Goal: Task Accomplishment & Management: Manage account settings

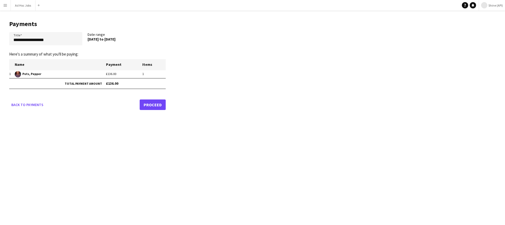
click at [8, 9] on button "Menu" at bounding box center [5, 5] width 11 height 11
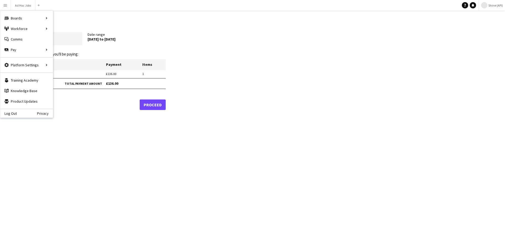
click at [257, 42] on app-pay-new-report "**********" at bounding box center [252, 64] width 505 height 107
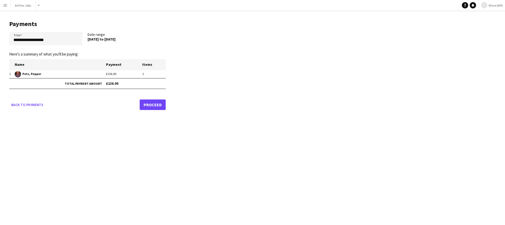
click at [7, 10] on button "Menu" at bounding box center [5, 5] width 11 height 11
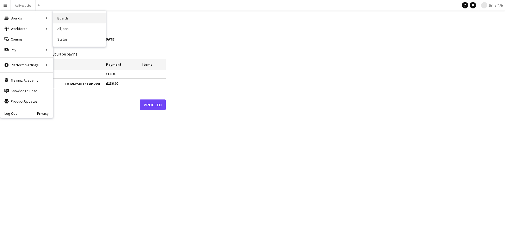
click at [66, 20] on link "Boards" at bounding box center [79, 18] width 53 height 11
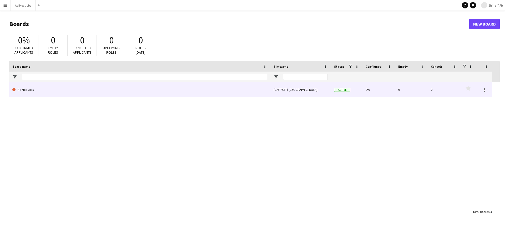
click at [32, 94] on link "Ad Hoc Jobs" at bounding box center [139, 89] width 255 height 15
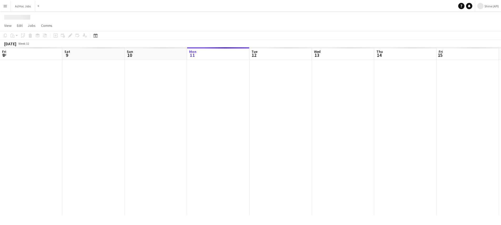
scroll to position [0, 126]
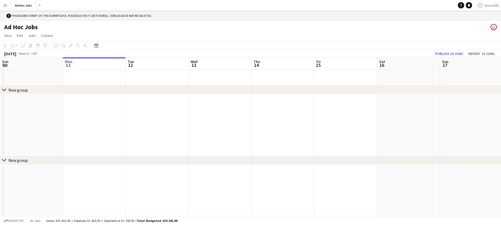
click at [76, 81] on app-date-cell at bounding box center [94, 78] width 63 height 16
click at [32, 35] on span "Jobs" at bounding box center [32, 35] width 8 height 5
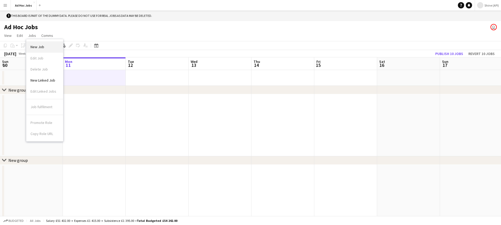
click at [37, 46] on span "New Job" at bounding box center [37, 46] width 14 height 5
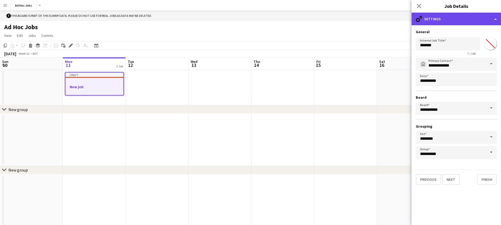
click at [454, 18] on div "cog-double-3 Settings" at bounding box center [455, 19] width 89 height 13
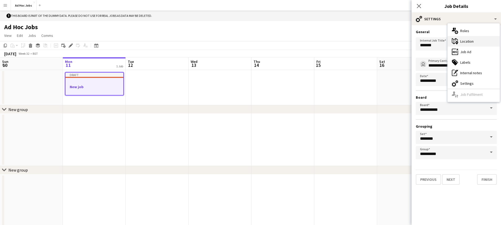
click at [462, 45] on div "maps-pin-1 Location" at bounding box center [473, 41] width 52 height 11
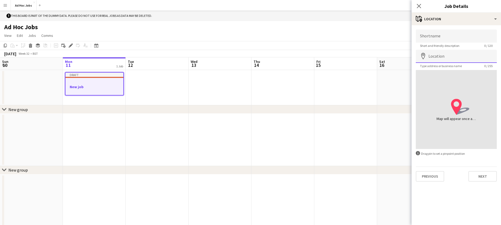
click at [441, 53] on input "Location" at bounding box center [456, 56] width 81 height 13
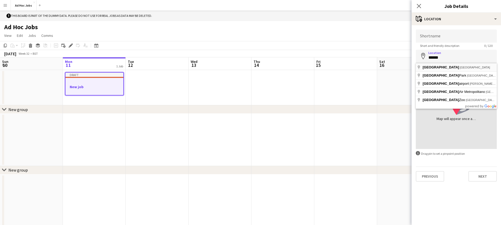
type input "**********"
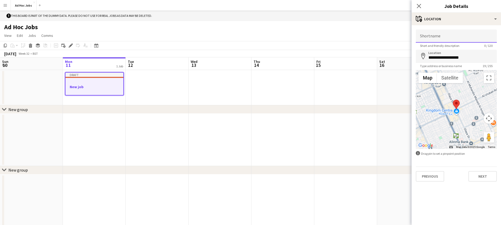
click at [440, 38] on input "Shortname" at bounding box center [456, 35] width 81 height 13
click at [429, 32] on input "******" at bounding box center [456, 35] width 81 height 13
type input "******"
click at [464, 58] on input "**********" at bounding box center [456, 56] width 81 height 13
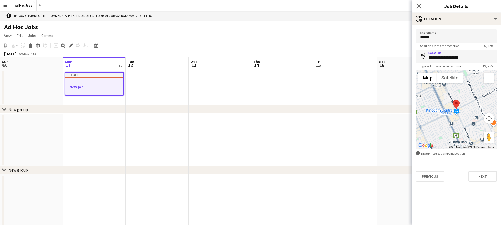
click at [422, 6] on app-icon "Close pop-in" at bounding box center [419, 6] width 8 height 8
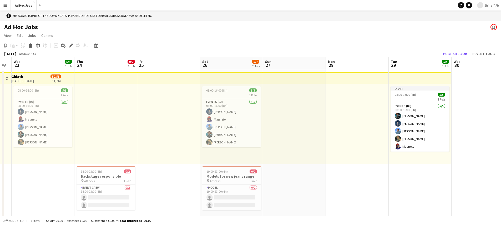
scroll to position [0, 114]
click at [212, 77] on app-top-bar at bounding box center [231, 78] width 63 height 12
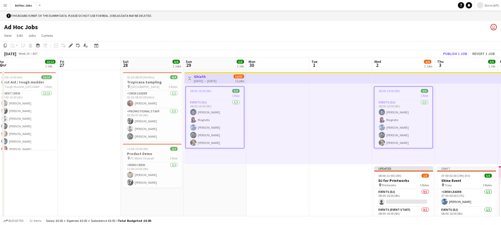
scroll to position [0, 202]
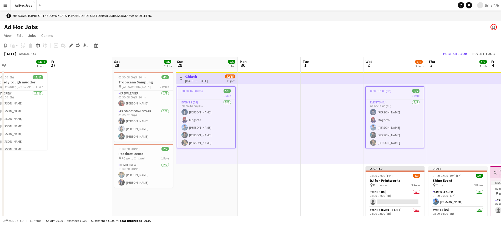
click at [266, 82] on app-top-bar at bounding box center [269, 78] width 63 height 12
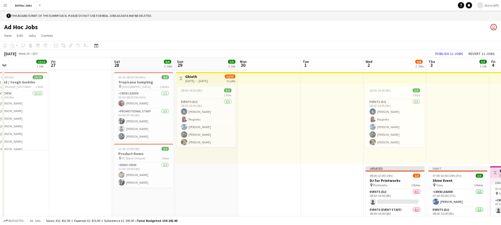
click at [243, 82] on app-top-bar at bounding box center [269, 78] width 63 height 12
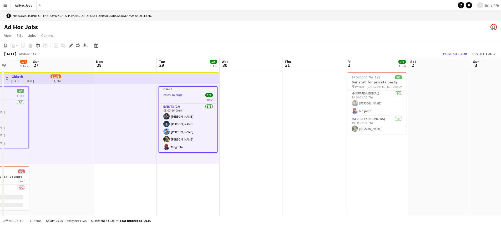
scroll to position [0, 158]
click at [370, 77] on span "19:00-02:00 (7h) (Sat)" at bounding box center [365, 77] width 28 height 4
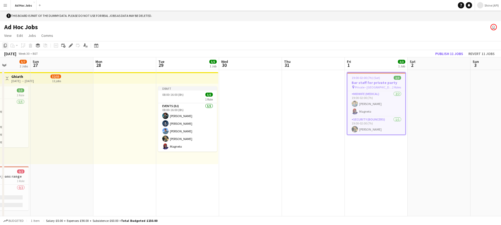
click at [6, 44] on icon "Copy" at bounding box center [5, 45] width 4 height 4
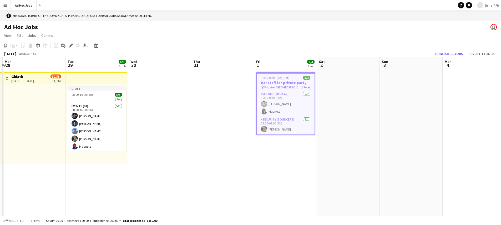
scroll to position [0, 186]
click at [408, 95] on app-date-cell at bounding box center [410, 205] width 63 height 271
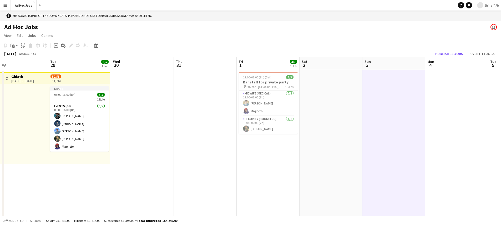
scroll to position [0, 203]
click at [16, 44] on div "Paste" at bounding box center [12, 45] width 6 height 6
click at [21, 54] on link "Paste Command V" at bounding box center [35, 55] width 42 height 5
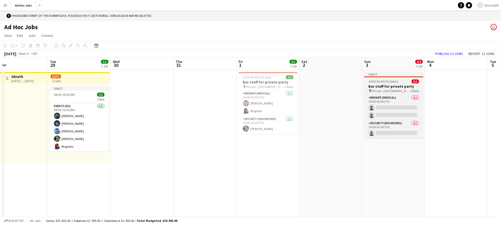
click at [386, 74] on div "Draft" at bounding box center [393, 74] width 59 height 4
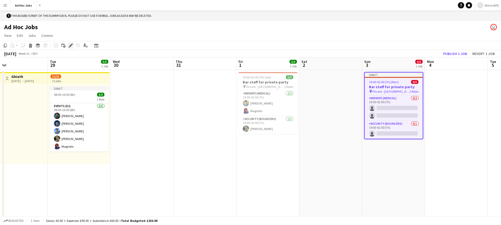
click at [68, 44] on div "Edit" at bounding box center [71, 45] width 6 height 6
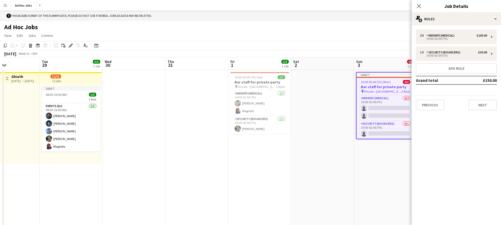
scroll to position [0, 151]
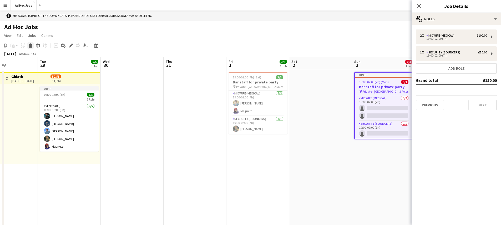
click at [33, 43] on div "Delete" at bounding box center [30, 45] width 6 height 6
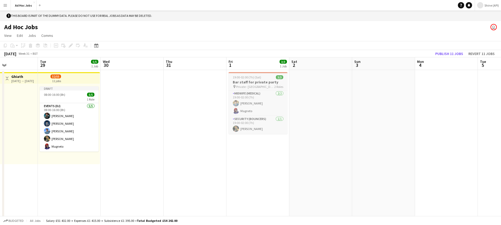
click at [247, 77] on span "19:00-02:00 (7h) (Sat)" at bounding box center [247, 77] width 28 height 4
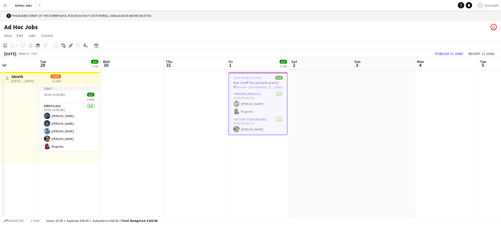
click at [6, 44] on icon "Copy" at bounding box center [5, 45] width 4 height 4
click at [375, 92] on app-date-cell at bounding box center [383, 205] width 63 height 271
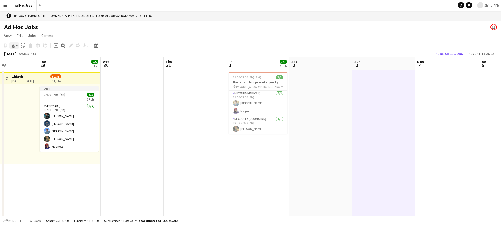
click at [18, 45] on app-action-btn "Paste" at bounding box center [13, 45] width 9 height 6
click at [18, 62] on link "Paste with crew Command Shift V" at bounding box center [35, 64] width 42 height 5
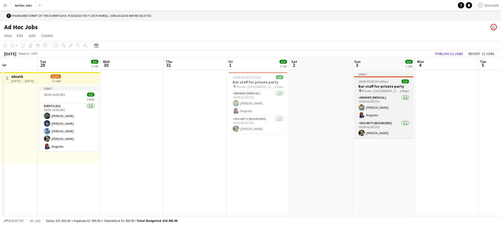
click at [380, 83] on span "19:00-02:00 (7h) (Mon)" at bounding box center [373, 81] width 30 height 4
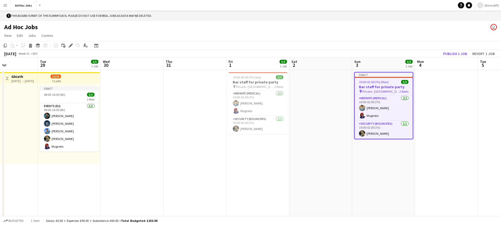
click at [398, 78] on app-job-card "Draft 19:00-02:00 (7h) (Mon) 3/3 Bar staff for private party pin Private - Leed…" at bounding box center [383, 105] width 59 height 67
click at [386, 73] on div "Draft" at bounding box center [384, 75] width 58 height 4
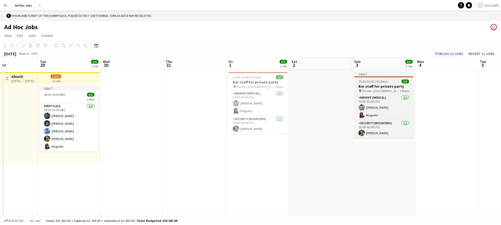
click at [387, 88] on h3 "Bar staff for private party" at bounding box center [383, 86] width 59 height 5
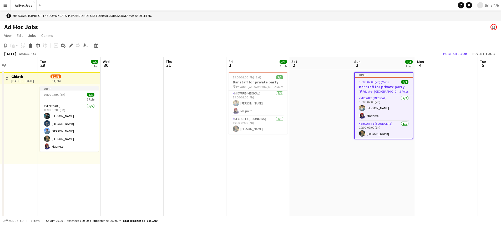
click at [387, 88] on h3 "Bar staff for private party" at bounding box center [384, 86] width 58 height 5
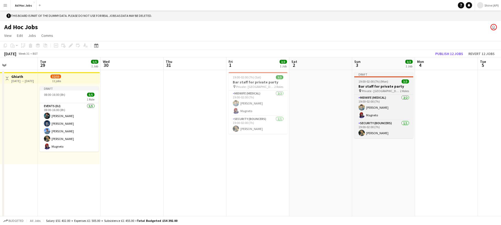
click at [387, 88] on h3 "Bar staff for private party" at bounding box center [383, 86] width 59 height 5
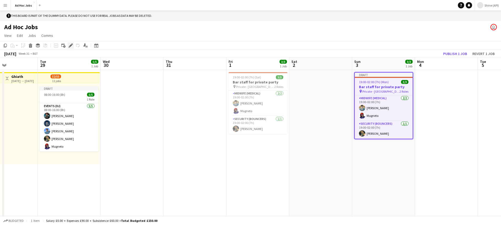
click at [70, 45] on icon at bounding box center [70, 45] width 3 height 3
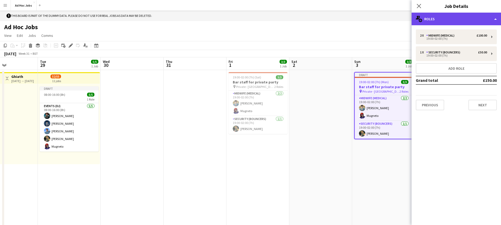
click at [460, 23] on div "multiple-users-add Roles" at bounding box center [455, 19] width 89 height 13
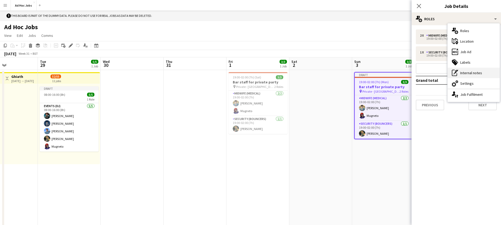
click at [465, 73] on div "pen-write Internal notes" at bounding box center [473, 73] width 52 height 11
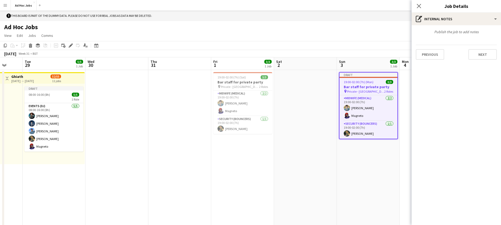
scroll to position [0, 166]
click at [394, 75] on div "Draft" at bounding box center [368, 75] width 58 height 4
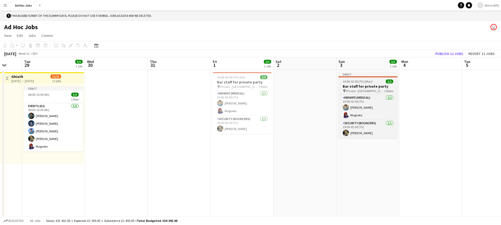
click at [381, 76] on div "Draft" at bounding box center [367, 74] width 59 height 4
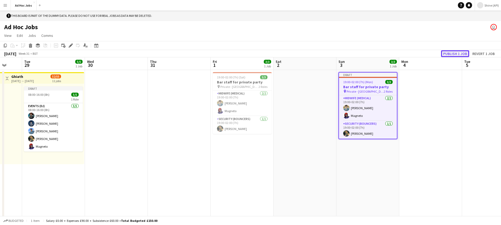
click at [467, 52] on button "Publish 1 job" at bounding box center [455, 53] width 28 height 7
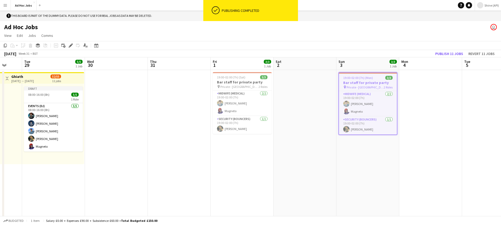
click at [355, 74] on app-job-card "19:00-02:00 (7h) (Mon) 3/3 Bar staff for private party pin Private - Leeds 2 Ro…" at bounding box center [367, 103] width 59 height 63
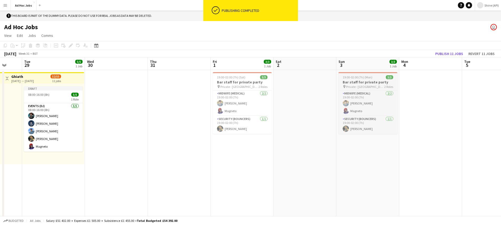
click at [355, 74] on app-job-card "19:00-02:00 (7h) (Mon) 3/3 Bar staff for private party pin Private - Leeds 2 Ro…" at bounding box center [367, 103] width 59 height 62
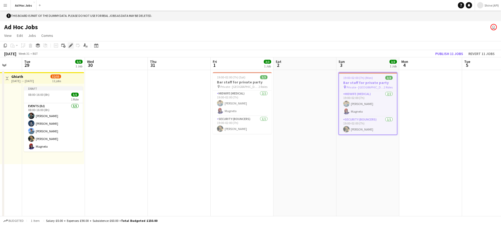
click at [73, 44] on icon at bounding box center [72, 43] width 1 height 1
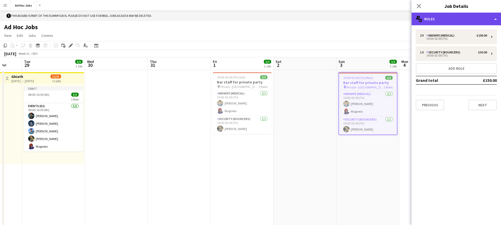
click at [466, 18] on div "multiple-users-add Roles" at bounding box center [455, 19] width 89 height 13
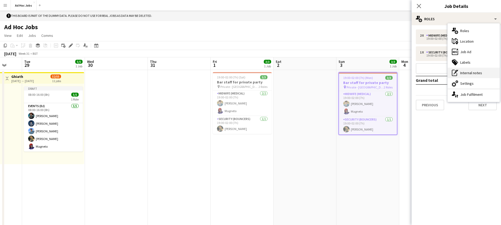
click at [462, 75] on div "pen-write Internal notes" at bounding box center [473, 73] width 52 height 11
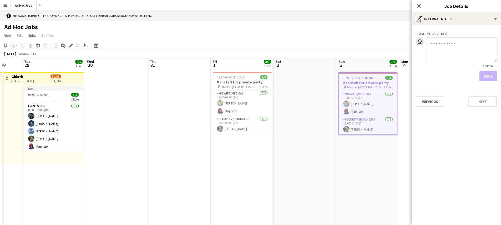
click at [451, 53] on textarea at bounding box center [461, 49] width 71 height 25
paste textarea "**********"
click at [447, 44] on textarea "**********" at bounding box center [461, 49] width 71 height 25
click at [463, 44] on textarea "**********" at bounding box center [461, 49] width 71 height 25
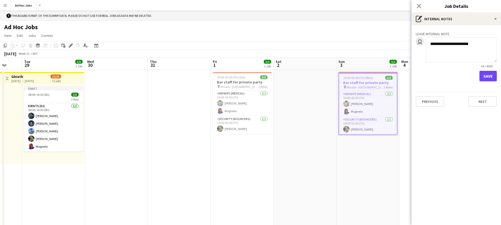
type textarea "**********"
click at [493, 77] on button "Save" at bounding box center [487, 76] width 17 height 11
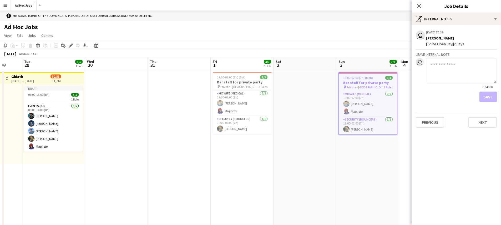
click at [5, 7] on app-icon "Menu" at bounding box center [5, 5] width 4 height 4
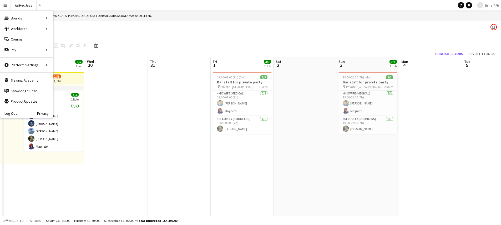
click at [203, 34] on app-page-menu "View Day view expanded Day view collapsed Month view Date picker Jump to today …" at bounding box center [250, 36] width 501 height 10
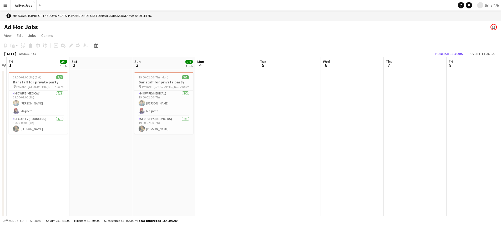
scroll to position [0, 112]
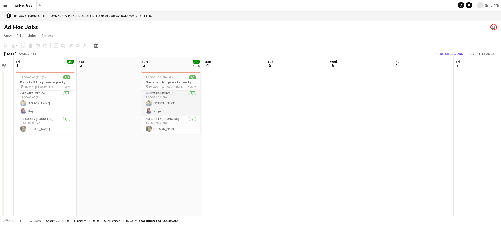
click at [171, 108] on app-card-role "Midwife (Medical) 2/2 19:00-02:00 (7h) Clark Kent Magneto" at bounding box center [170, 103] width 59 height 26
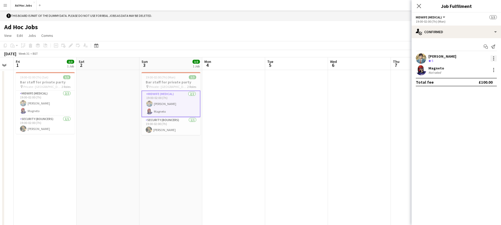
click at [496, 57] on div at bounding box center [493, 58] width 6 height 6
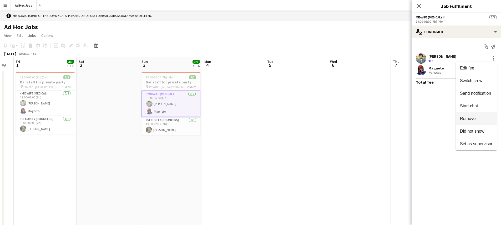
click at [474, 119] on span "Remove" at bounding box center [468, 118] width 16 height 4
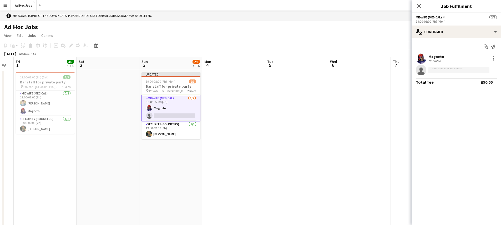
click at [473, 69] on input at bounding box center [458, 70] width 61 height 6
type input "***"
click at [446, 79] on span "[PERSON_NAME]" at bounding box center [448, 77] width 30 height 4
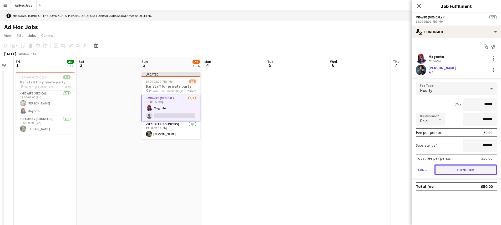
click at [465, 171] on button "Confirm" at bounding box center [465, 169] width 62 height 11
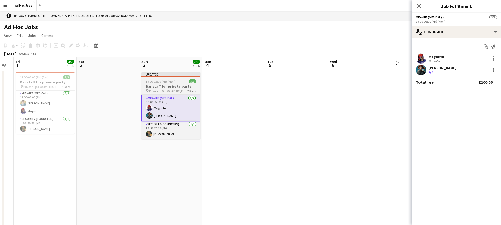
click at [181, 80] on div "19:00-02:00 (7h) (Mon) 3/3" at bounding box center [170, 81] width 59 height 4
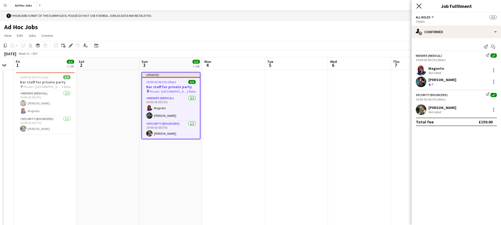
click at [417, 4] on icon at bounding box center [418, 5] width 5 height 5
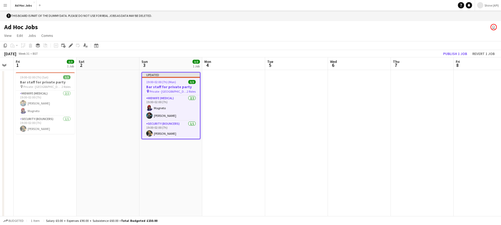
click at [448, 50] on div "August 2025 Week 31 • BST Publish 1 job Revert 1 job" at bounding box center [250, 53] width 501 height 7
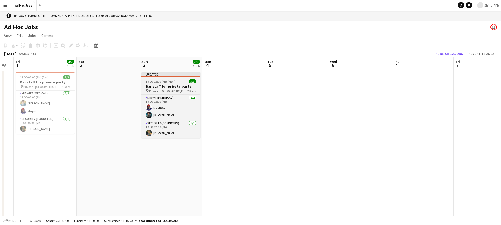
click at [177, 83] on app-job-card "Updated 19:00-02:00 (7h) (Mon) 3/3 Bar staff for private party pin Private - Le…" at bounding box center [170, 105] width 59 height 66
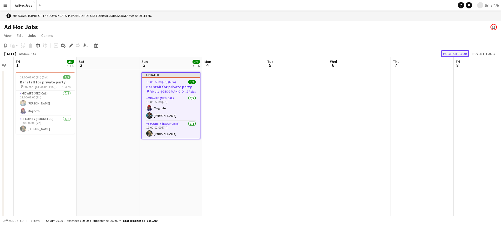
click at [452, 52] on button "Publish 1 job" at bounding box center [455, 53] width 28 height 7
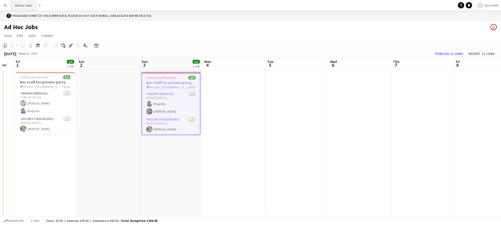
click at [11, 7] on button "Ad Hoc Jobs Close" at bounding box center [24, 5] width 26 height 10
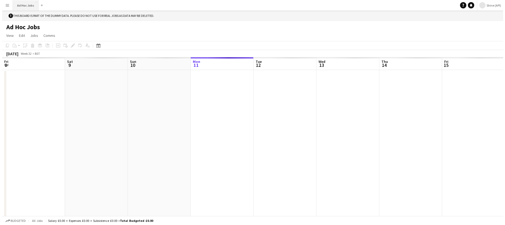
scroll to position [0, 126]
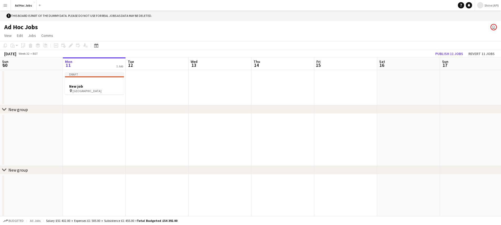
click at [7, 7] on app-icon "Menu" at bounding box center [5, 5] width 4 height 4
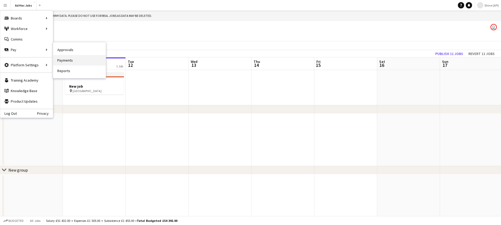
click at [77, 59] on link "Payments" at bounding box center [79, 60] width 53 height 11
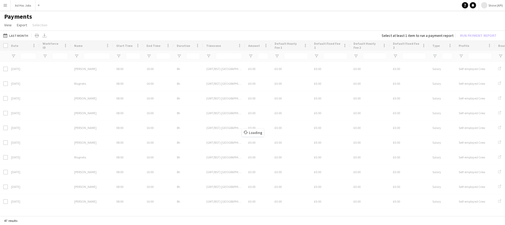
type input "**"
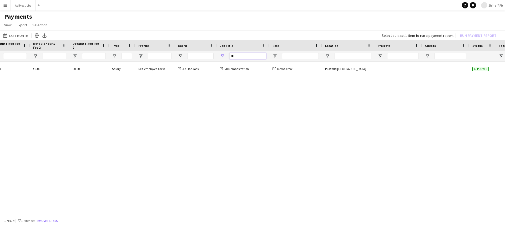
click at [252, 58] on input "**" at bounding box center [247, 56] width 37 height 6
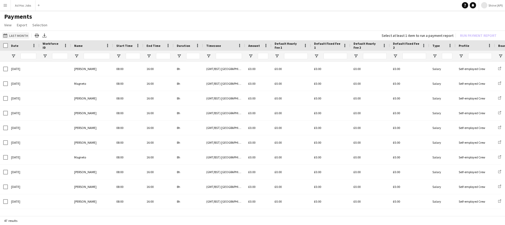
click at [23, 36] on button "Last Month Last Month" at bounding box center [15, 35] width 27 height 6
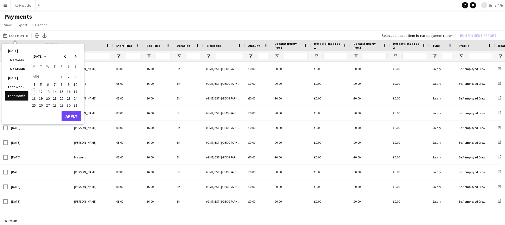
click at [75, 78] on span "3" at bounding box center [75, 76] width 6 height 7
click at [74, 114] on button "Apply" at bounding box center [71, 116] width 19 height 11
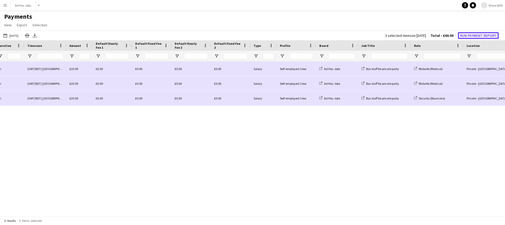
click at [475, 33] on button "Run Payment Report" at bounding box center [478, 35] width 41 height 7
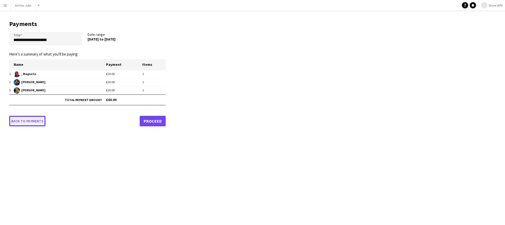
click at [30, 119] on link "Back to payments" at bounding box center [27, 121] width 36 height 11
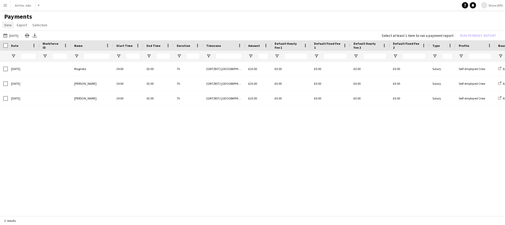
click at [8, 27] on span "View" at bounding box center [7, 25] width 7 height 5
click at [18, 36] on span "Customise view" at bounding box center [19, 36] width 25 height 5
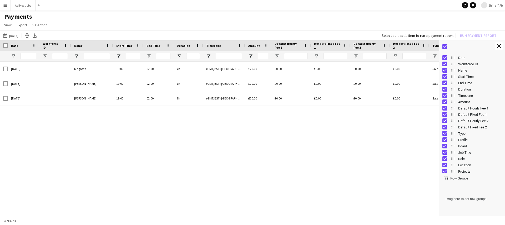
click at [302, 118] on div "03-08-2025 Magneto 19:00 02:00 7h (GMT/BST) London £20.00 £0.00 £0.00 £0.00 £0.…" at bounding box center [219, 137] width 439 height 151
click at [496, 49] on button "Close tool panel" at bounding box center [499, 45] width 8 height 7
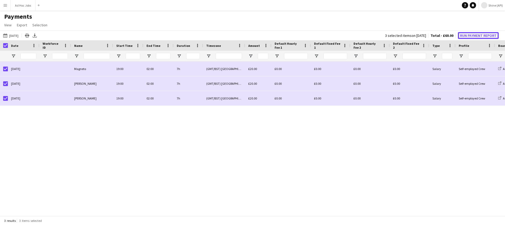
click at [472, 33] on button "Run Payment Report" at bounding box center [478, 35] width 41 height 7
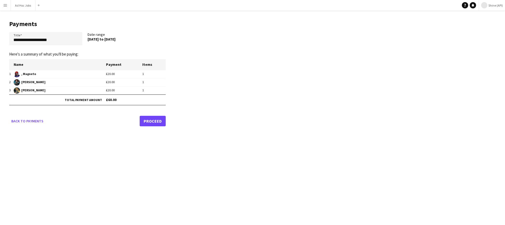
click at [157, 123] on link "Proceed" at bounding box center [153, 121] width 26 height 11
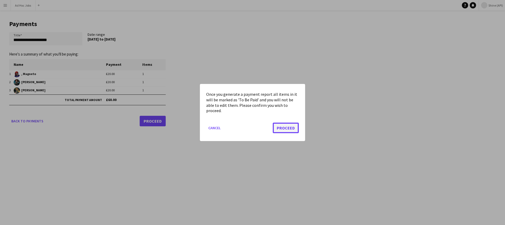
click at [279, 128] on button "Proceed" at bounding box center [286, 128] width 26 height 11
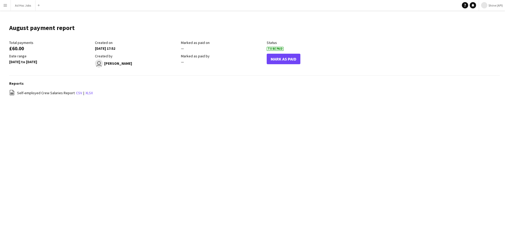
click at [8, 5] on button "Menu" at bounding box center [5, 5] width 11 height 11
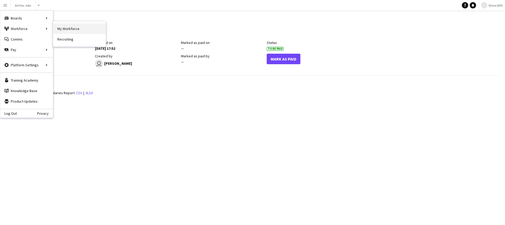
click at [66, 30] on link "My Workforce" at bounding box center [79, 28] width 53 height 11
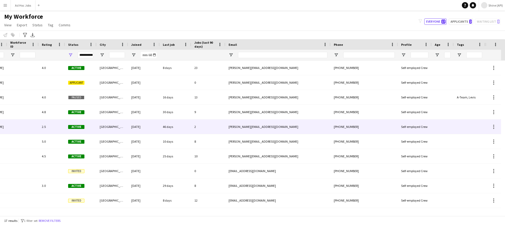
scroll to position [0, 50]
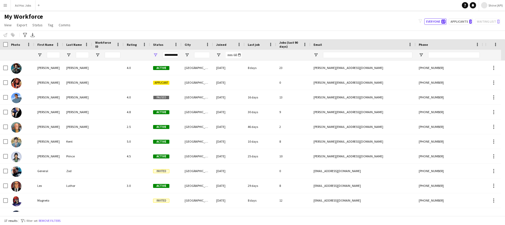
click at [8, 10] on button "Menu" at bounding box center [5, 5] width 11 height 11
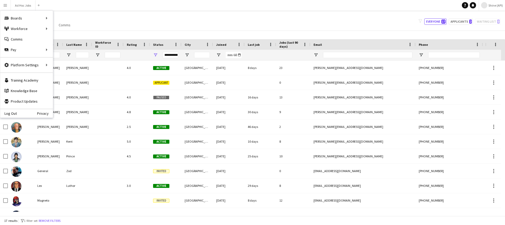
click at [126, 23] on div "My Workforce View Views Default view New view Update view Delete view Edit name…" at bounding box center [252, 22] width 505 height 18
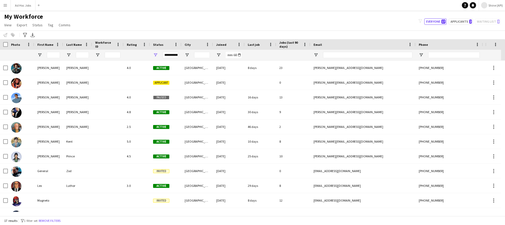
click at [8, 3] on button "Menu" at bounding box center [5, 5] width 11 height 11
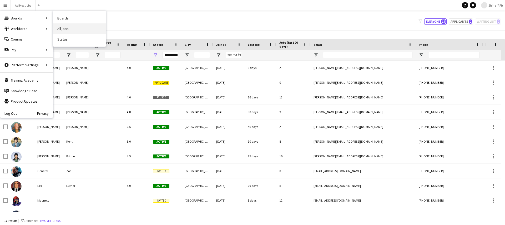
click at [65, 26] on link "All jobs" at bounding box center [79, 28] width 53 height 11
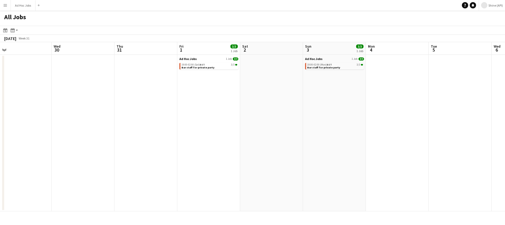
scroll to position [0, 237]
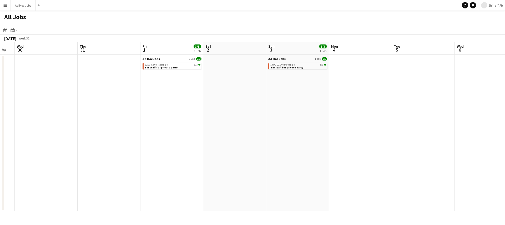
click at [288, 61] on app-calendar-brief-board "Ad Hoc Jobs 1 Job 3/3 19:00-02:00 (Mon) BST 3/3 Bar staff for private party" at bounding box center [297, 63] width 59 height 13
click at [290, 65] on span "19:00-02:00 (Mon) BST" at bounding box center [282, 64] width 25 height 3
click at [296, 70] on div "Ad Hoc Jobs 1 Job 3/3 19:00-02:00 (Mon) BST 3/3 Bar staff for private party" at bounding box center [297, 64] width 59 height 14
click at [304, 67] on link "19:00-02:00 (Mon) BST 3/3 Bar staff for private party" at bounding box center [298, 66] width 56 height 6
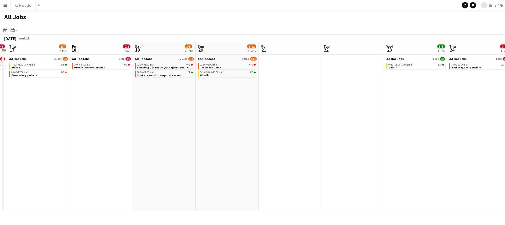
scroll to position [0, 117]
click at [6, 7] on button "Menu" at bounding box center [5, 5] width 11 height 11
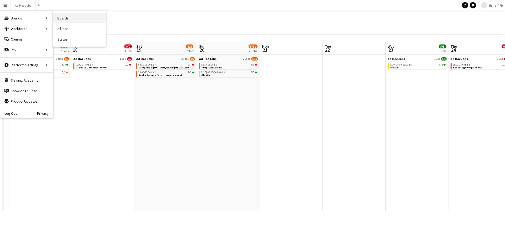
click at [62, 22] on link "Boards" at bounding box center [79, 18] width 53 height 11
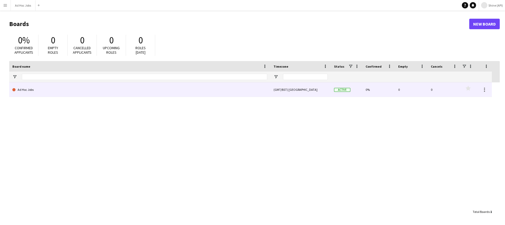
click at [114, 86] on link "Ad Hoc Jobs" at bounding box center [139, 89] width 255 height 15
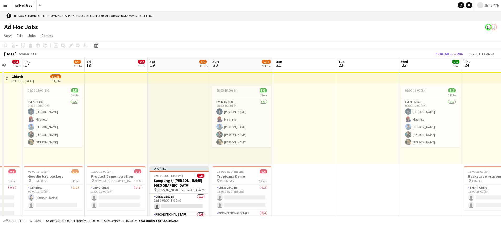
scroll to position [0, 155]
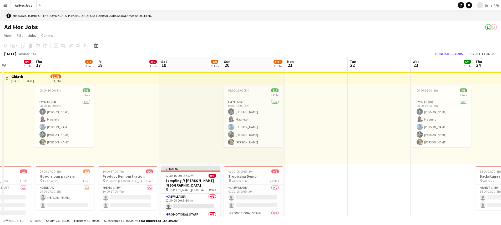
click at [162, 79] on app-top-bar at bounding box center [190, 78] width 63 height 12
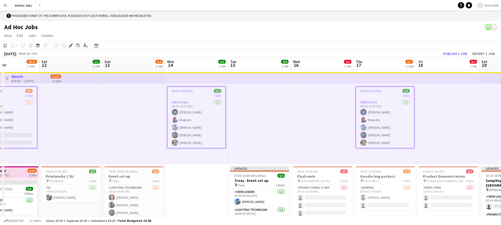
scroll to position [0, 147]
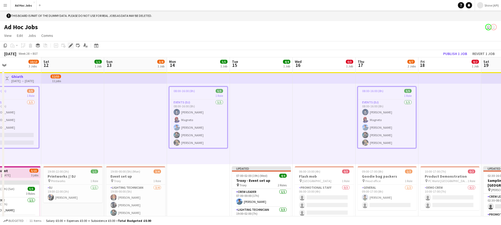
click at [69, 44] on icon "Edit" at bounding box center [71, 45] width 4 height 4
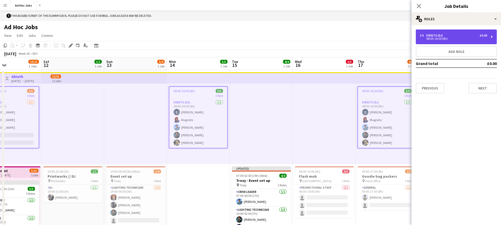
click at [442, 40] on div "5 x Events (DJ) £0.00 08:00-16:00 (8h)" at bounding box center [456, 36] width 81 height 15
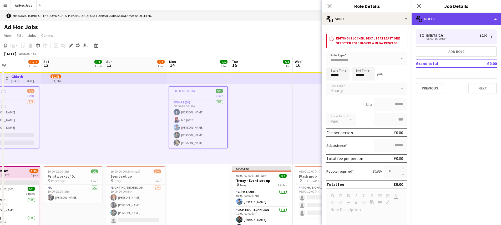
click at [449, 18] on div "multiple-users-add Roles" at bounding box center [455, 19] width 89 height 13
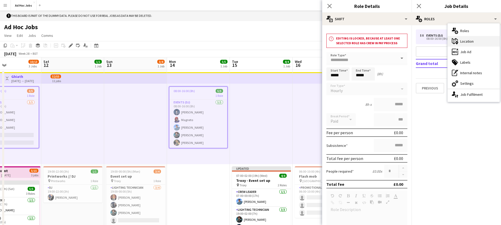
click at [456, 37] on div "maps-pin-1 Location" at bounding box center [473, 41] width 52 height 11
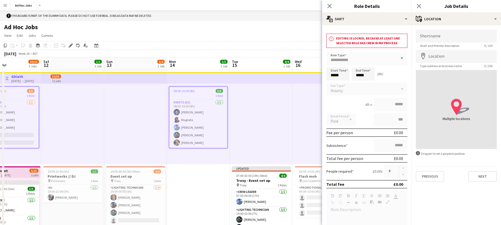
click at [453, 63] on app-form-group "Location map-marker Type address or business name 0 / 255" at bounding box center [456, 59] width 81 height 18
click at [444, 53] on input "Location" at bounding box center [456, 56] width 81 height 13
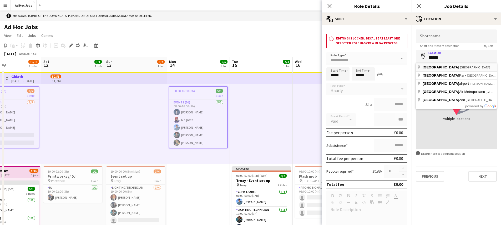
type input "**********"
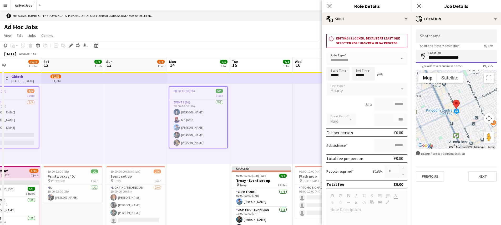
click at [468, 58] on input "**********" at bounding box center [456, 56] width 81 height 13
click at [479, 179] on button "Next" at bounding box center [482, 176] width 28 height 11
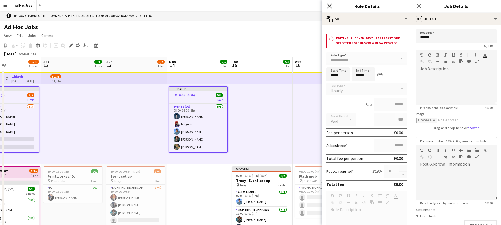
click at [330, 6] on icon "Close pop-in" at bounding box center [329, 5] width 5 height 5
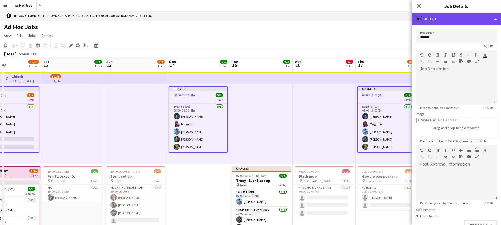
click at [437, 20] on div "ads-window Job Ad" at bounding box center [455, 19] width 89 height 13
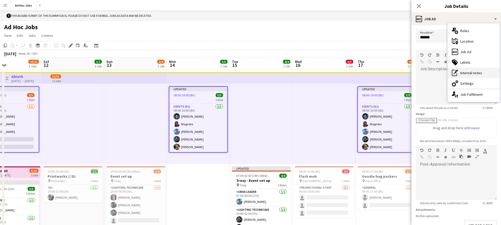
click at [465, 71] on div "pen-write Internal notes" at bounding box center [473, 73] width 52 height 11
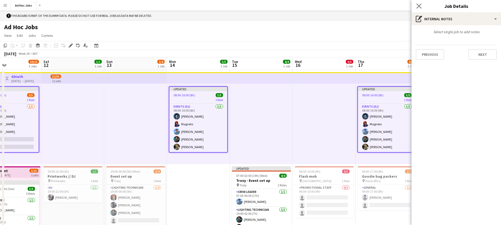
click at [421, 5] on app-icon "Close pop-in" at bounding box center [419, 6] width 8 height 8
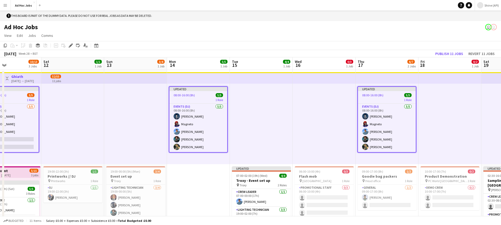
click at [366, 75] on app-top-bar at bounding box center [386, 78] width 63 height 12
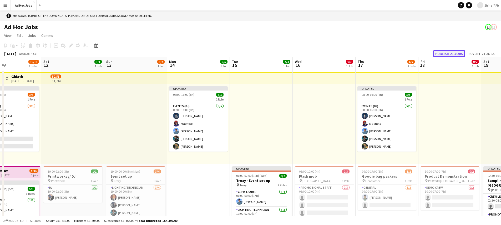
click at [450, 51] on button "Publish 21 jobs" at bounding box center [449, 53] width 32 height 7
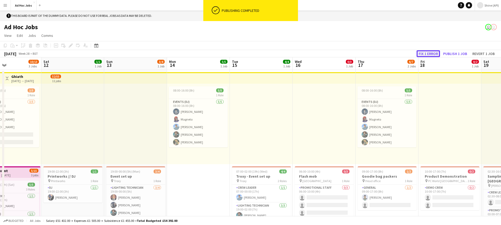
click at [429, 55] on button "Fix 1 error" at bounding box center [427, 53] width 23 height 7
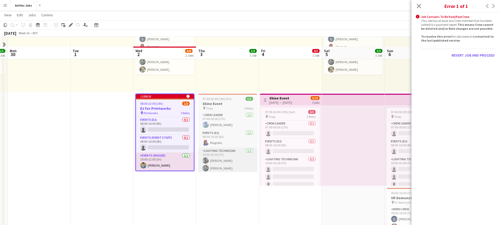
scroll to position [72, 0]
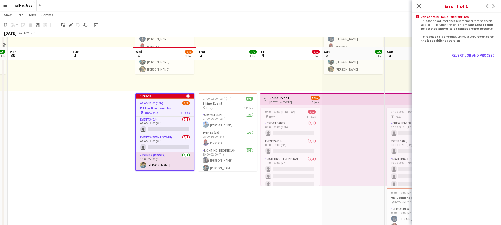
click at [421, 9] on app-icon "Close pop-in" at bounding box center [419, 6] width 8 height 8
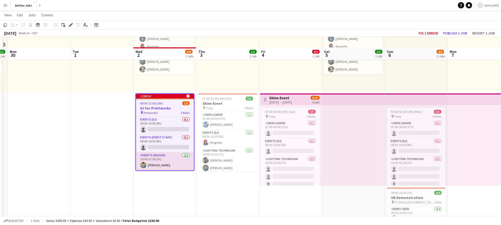
scroll to position [0, 0]
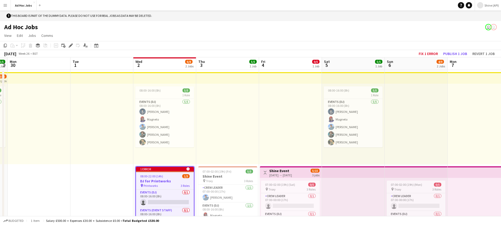
click at [304, 77] on app-top-bar at bounding box center [290, 78] width 63 height 12
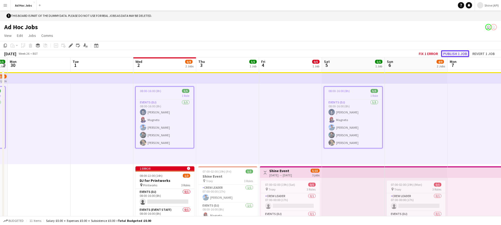
click at [458, 54] on button "Publish 1 job" at bounding box center [455, 53] width 28 height 7
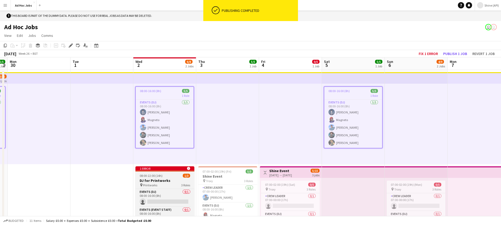
click at [175, 170] on div at bounding box center [164, 170] width 59 height 1
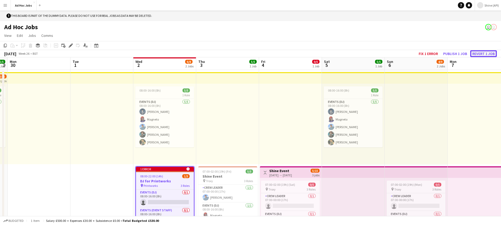
click at [476, 55] on button "Revert 1 job" at bounding box center [483, 53] width 27 height 7
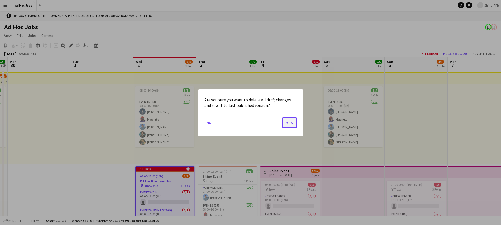
click at [291, 124] on button "Yes" at bounding box center [289, 122] width 15 height 11
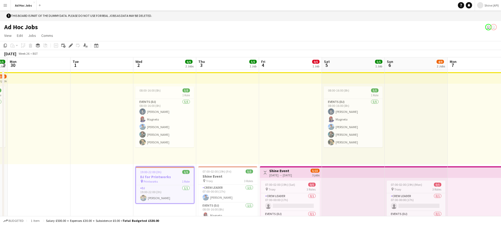
click at [170, 174] on h3 "DJ for Printworks" at bounding box center [165, 176] width 58 height 5
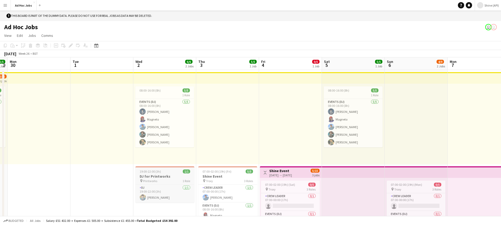
click at [154, 174] on h3 "DJ for Printworks" at bounding box center [164, 176] width 59 height 5
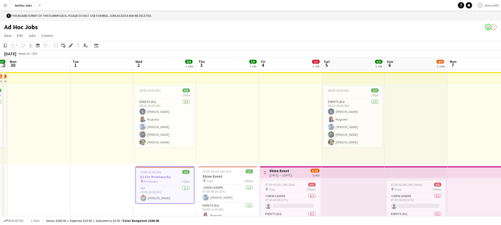
click at [28, 46] on div "Copy Paste Paste Command V Paste with crew Command Shift V Paste linked Job Del…" at bounding box center [25, 45] width 46 height 6
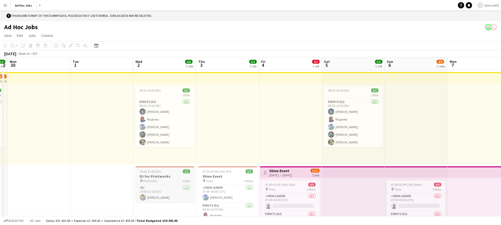
click at [152, 181] on span "Printworks" at bounding box center [150, 181] width 14 height 4
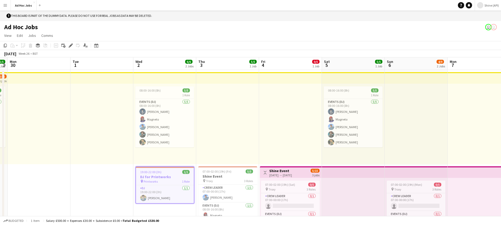
click at [153, 169] on app-job-card "19:00-22:00 (3h) 1/1 DJ for Printworks pin Printworks 1 Role DJ 1/1 19:00-22:00…" at bounding box center [164, 184] width 59 height 37
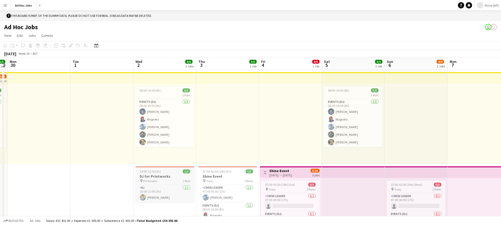
click at [153, 169] on app-job-card "19:00-22:00 (3h) 1/1 DJ for Printworks pin Printworks 1 Role DJ 1/1 19:00-22:00…" at bounding box center [164, 184] width 59 height 36
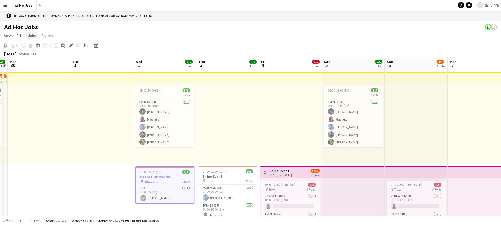
click at [32, 37] on span "Jobs" at bounding box center [32, 35] width 8 height 5
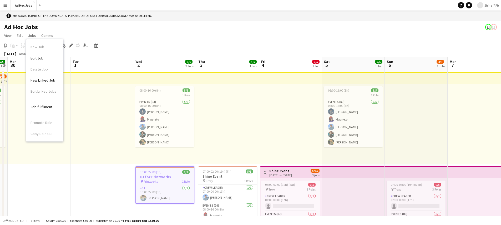
click at [116, 74] on app-top-bar at bounding box center [101, 78] width 63 height 12
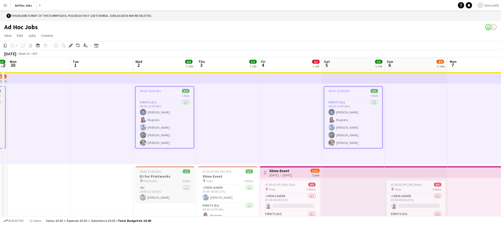
click at [166, 167] on app-job-card "19:00-22:00 (3h) 1/1 DJ for Printworks pin Printworks 1 Role DJ 1/1 19:00-22:00…" at bounding box center [164, 184] width 59 height 36
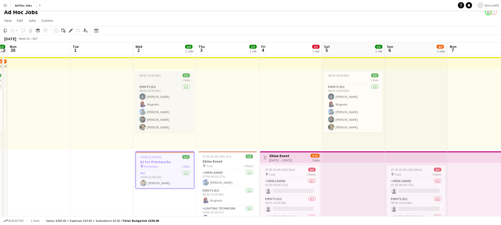
scroll to position [9, 0]
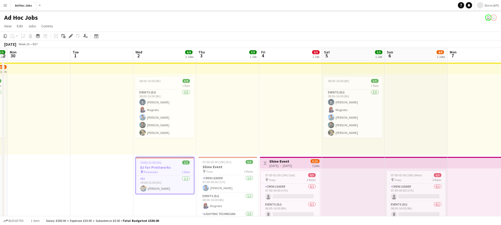
click at [182, 75] on div "08:00-16:00 (8h) 5/5 1 Role Events (DJ) 5/5 08:00-16:00 (8h) Oswald Cobblepot M…" at bounding box center [164, 114] width 63 height 80
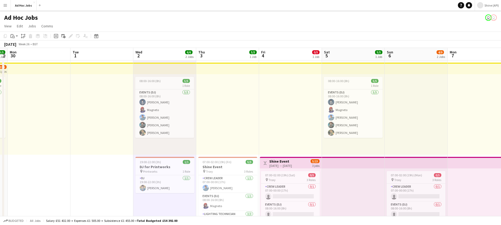
click at [169, 70] on app-top-bar at bounding box center [164, 69] width 63 height 12
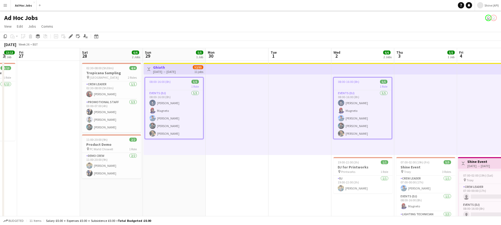
scroll to position [0, 157]
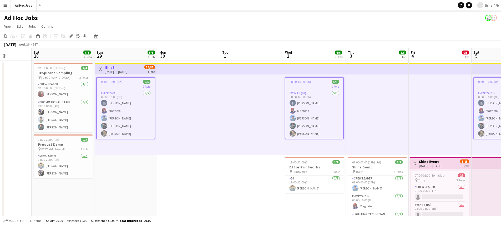
click at [163, 73] on app-top-bar at bounding box center [188, 69] width 63 height 12
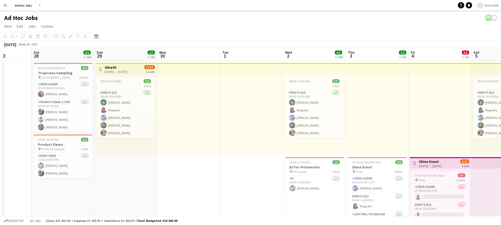
click at [163, 73] on app-top-bar at bounding box center [188, 69] width 63 height 12
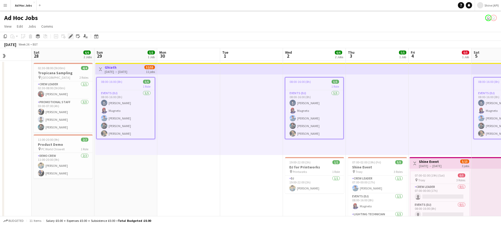
click at [71, 38] on icon "Edit" at bounding box center [71, 36] width 4 height 4
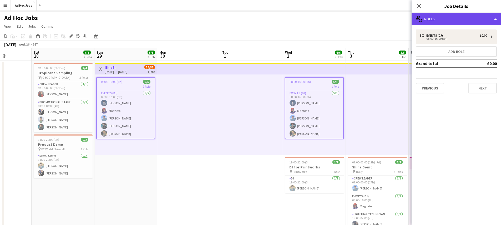
click at [449, 19] on div "multiple-users-add Roles" at bounding box center [455, 19] width 89 height 13
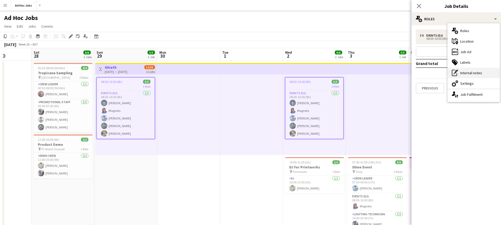
click at [463, 69] on div "pen-write Internal notes" at bounding box center [473, 73] width 52 height 11
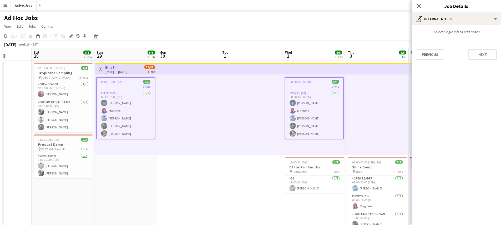
drag, startPoint x: 435, startPoint y: 34, endPoint x: 480, endPoint y: 34, distance: 45.2
click at [480, 34] on div "Select single job to add notes" at bounding box center [455, 31] width 89 height 5
click at [419, 8] on icon "Close pop-in" at bounding box center [418, 5] width 5 height 5
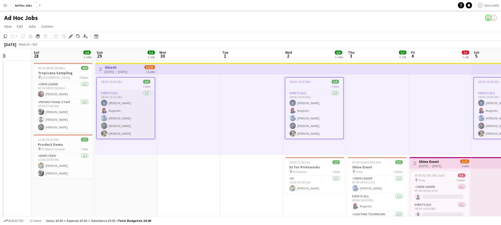
click at [136, 97] on app-card-role "Events (DJ) 5/5 08:00-16:00 (8h) Oswald Cobblepot Magneto Benjamin Grimm Amanda…" at bounding box center [126, 114] width 58 height 48
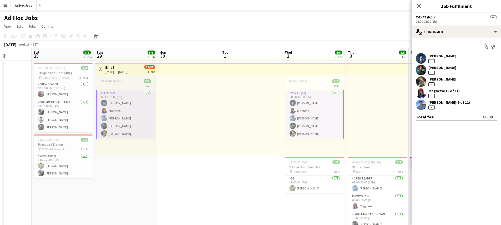
click at [132, 84] on div "1 Role" at bounding box center [125, 86] width 59 height 4
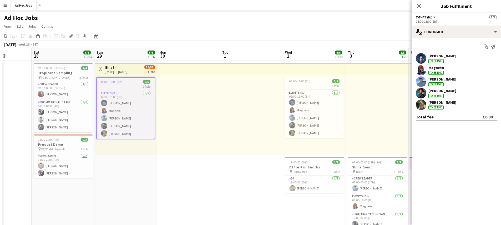
click at [432, 17] on span "Events (DJ)" at bounding box center [424, 17] width 17 height 4
click at [470, 159] on mat-expansion-panel "check Confirmed Start chat Send notification Oswald Cobblepot To be paid Magnet…" at bounding box center [455, 131] width 89 height 187
click at [310, 83] on app-job-card "08:00-16:00 (8h) 5/5 1 Role Events (DJ) 5/5 08:00-16:00 (8h) Oswald Cobblepot M…" at bounding box center [314, 107] width 59 height 61
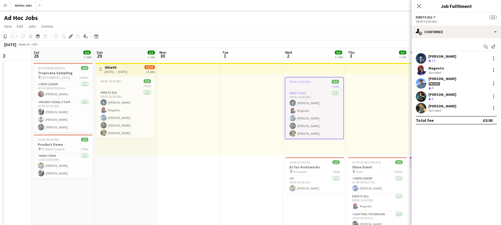
click at [432, 19] on div "08:00-16:00 (8h)" at bounding box center [456, 21] width 81 height 4
click at [434, 17] on button "Events (DJ)" at bounding box center [426, 17] width 21 height 4
click at [430, 188] on mat-expansion-panel "check Confirmed Start chat Send notification Oswald Cobblepot Crew rating 3.5 M…" at bounding box center [455, 131] width 89 height 187
click at [122, 86] on div "1 Role" at bounding box center [125, 86] width 59 height 4
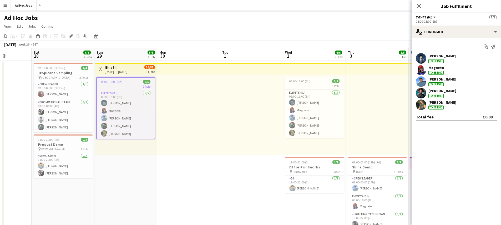
click at [117, 72] on div "29-06-2025 → 29-07-2025" at bounding box center [116, 72] width 23 height 4
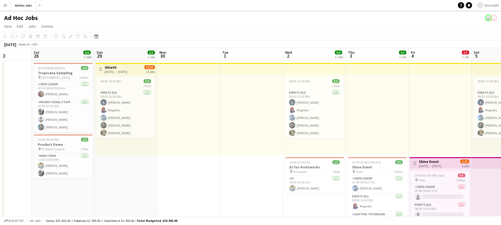
click at [117, 72] on div "29-06-2025 → 29-07-2025" at bounding box center [116, 72] width 23 height 4
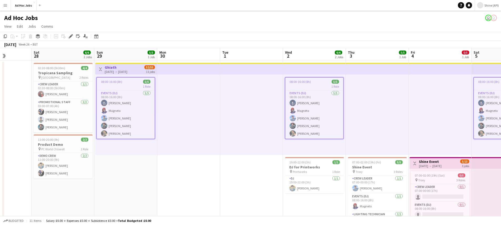
click at [119, 83] on span "08:00-16:00 (8h)" at bounding box center [111, 82] width 21 height 4
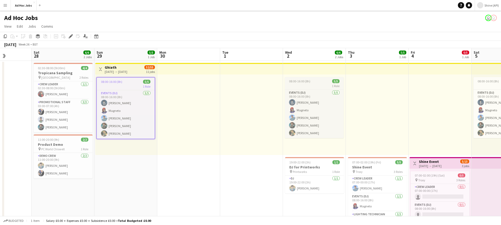
click at [299, 85] on div "1 Role" at bounding box center [314, 86] width 59 height 4
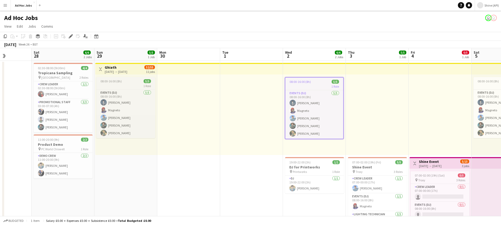
click at [129, 79] on app-job-card "08:00-16:00 (8h) 5/5 1 Role Events (DJ) 5/5 08:00-16:00 (8h) Oswald Cobblepot M…" at bounding box center [125, 107] width 59 height 61
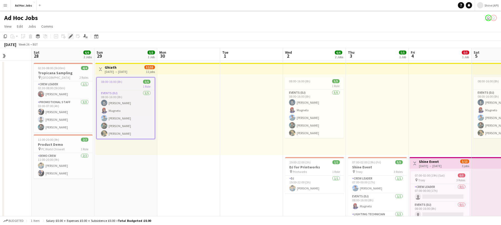
click at [71, 37] on icon "Edit" at bounding box center [71, 36] width 4 height 4
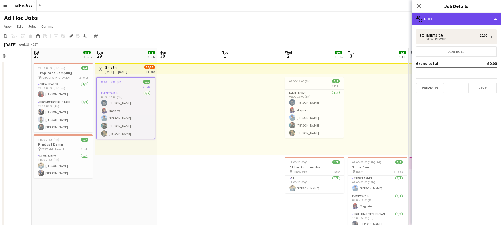
click at [466, 19] on div "multiple-users-add Roles" at bounding box center [455, 19] width 89 height 13
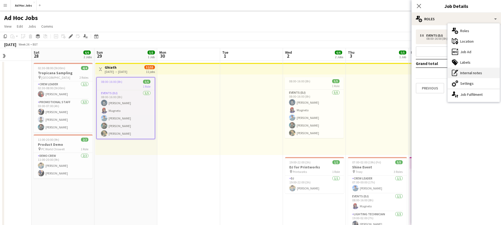
click at [470, 69] on div "pen-write Internal notes" at bounding box center [473, 73] width 52 height 11
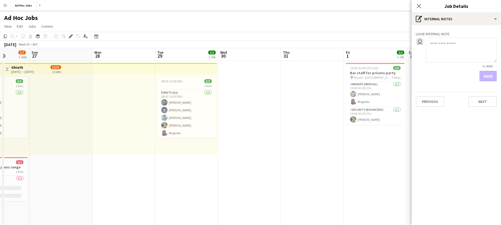
scroll to position [0, 172]
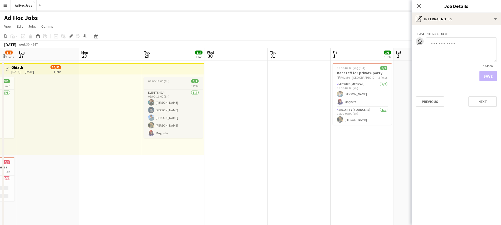
click at [160, 85] on div "1 Role" at bounding box center [173, 86] width 59 height 4
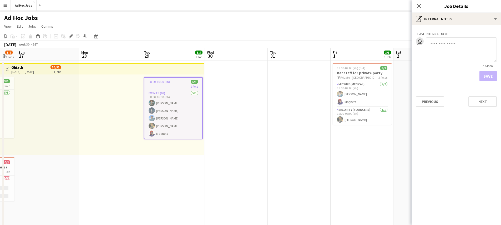
click at [454, 50] on textarea at bounding box center [461, 49] width 71 height 25
paste textarea "**********"
click at [449, 44] on textarea "**********" at bounding box center [461, 49] width 71 height 25
click at [468, 43] on textarea "**********" at bounding box center [461, 49] width 71 height 25
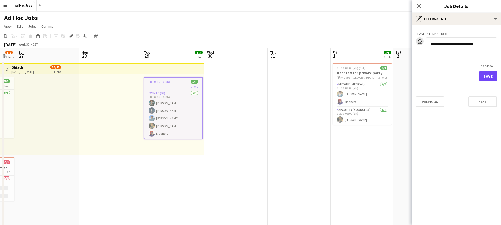
drag, startPoint x: 433, startPoint y: 44, endPoint x: 463, endPoint y: 42, distance: 30.0
click at [463, 42] on textarea "**********" at bounding box center [461, 49] width 71 height 25
drag, startPoint x: 467, startPoint y: 43, endPoint x: 476, endPoint y: 43, distance: 9.2
click at [476, 43] on textarea "**********" at bounding box center [461, 49] width 71 height 25
click at [481, 44] on textarea "**********" at bounding box center [461, 49] width 71 height 25
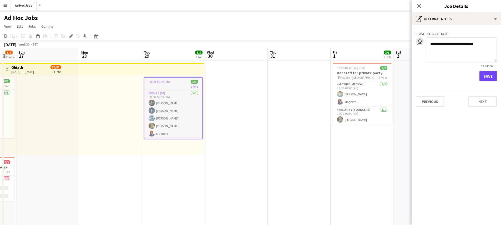
click at [451, 49] on textarea "**********" at bounding box center [461, 49] width 71 height 25
type textarea "**********"
click at [485, 72] on button "Save" at bounding box center [487, 76] width 17 height 11
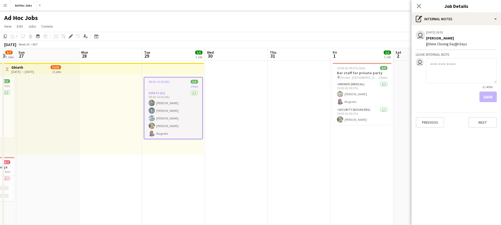
click at [448, 77] on textarea at bounding box center [461, 70] width 71 height 25
click at [3, 8] on button "Menu" at bounding box center [5, 5] width 11 height 11
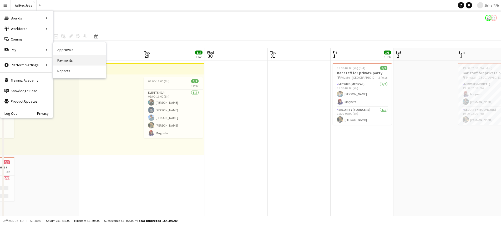
click at [72, 61] on link "Payments" at bounding box center [79, 60] width 53 height 11
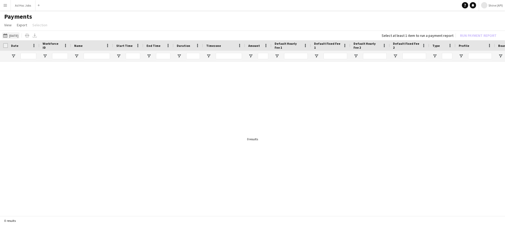
click at [13, 35] on button "03-08-2025 03-08-2025" at bounding box center [10, 35] width 17 height 6
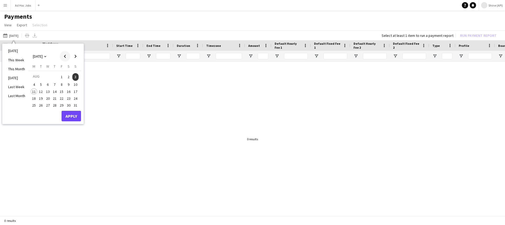
click at [65, 57] on span "Previous month" at bounding box center [65, 56] width 11 height 11
click at [42, 110] on span "29" at bounding box center [41, 111] width 6 height 6
click at [70, 121] on button "Apply" at bounding box center [71, 121] width 19 height 11
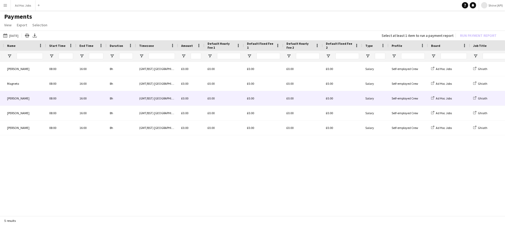
scroll to position [0, 108]
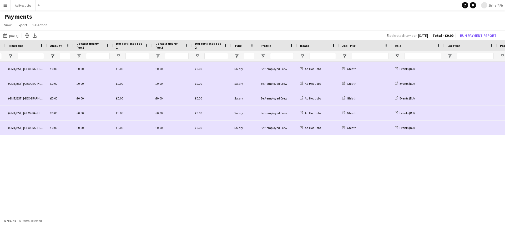
click at [6, 7] on app-icon "Menu" at bounding box center [5, 5] width 4 height 4
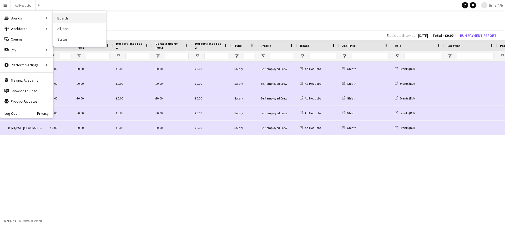
click at [65, 19] on link "Boards" at bounding box center [79, 18] width 53 height 11
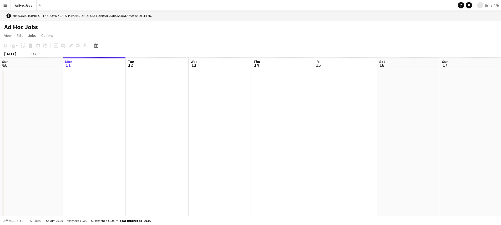
scroll to position [0, 181]
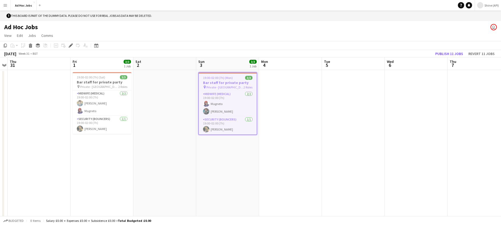
click at [221, 79] on span "19:00-02:00 (7h) (Mon)" at bounding box center [218, 78] width 30 height 4
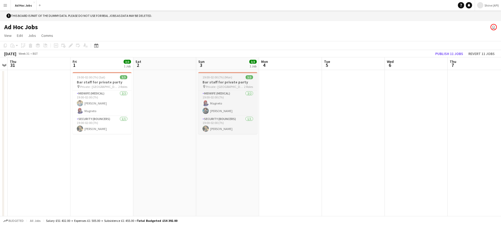
click at [221, 80] on h3 "Bar staff for private party" at bounding box center [227, 82] width 59 height 5
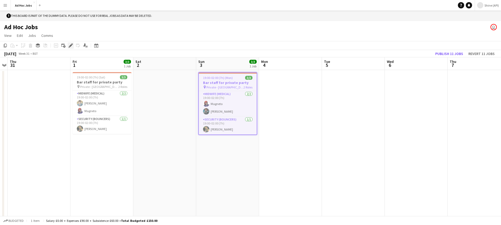
click at [70, 47] on icon at bounding box center [70, 45] width 3 height 3
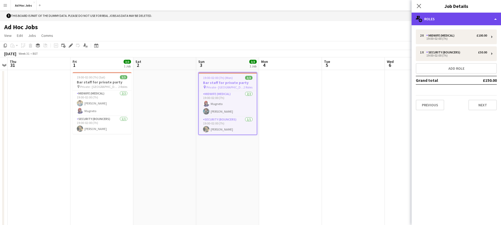
click at [454, 24] on div "multiple-users-add Roles" at bounding box center [455, 19] width 89 height 13
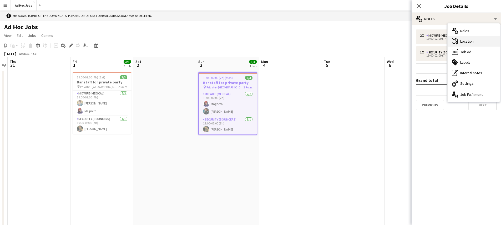
click at [461, 44] on div "maps-pin-1 Location" at bounding box center [473, 41] width 52 height 11
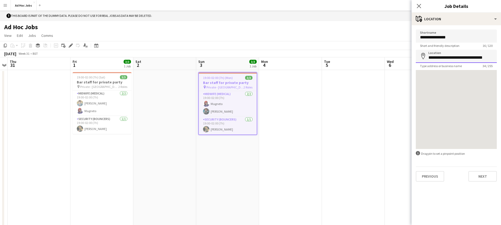
click at [457, 60] on input "**********" at bounding box center [456, 56] width 81 height 13
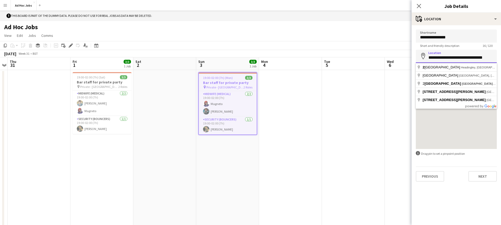
click at [457, 60] on input "**********" at bounding box center [456, 56] width 81 height 13
click at [454, 38] on input "**********" at bounding box center [456, 35] width 81 height 13
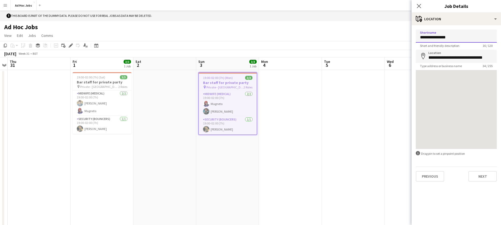
click at [454, 38] on input "**********" at bounding box center [456, 35] width 81 height 13
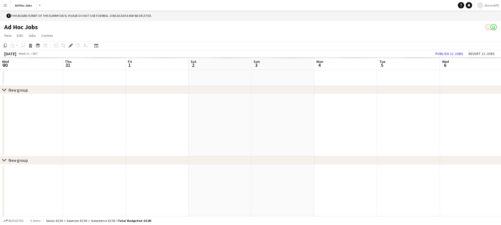
scroll to position [0, 181]
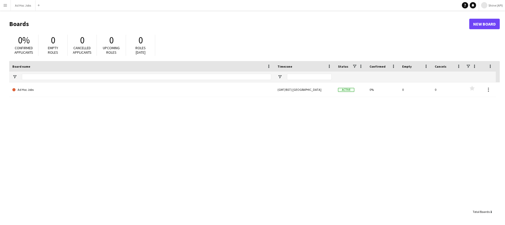
click at [133, 98] on div "Ad Hoc Jobs (GMT/BST) London Active 0% 0 0 Favourites" at bounding box center [254, 144] width 490 height 124
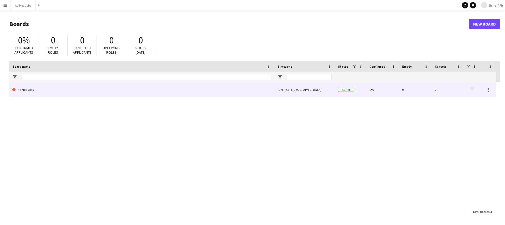
click at [118, 94] on link "Ad Hoc Jobs" at bounding box center [141, 89] width 259 height 15
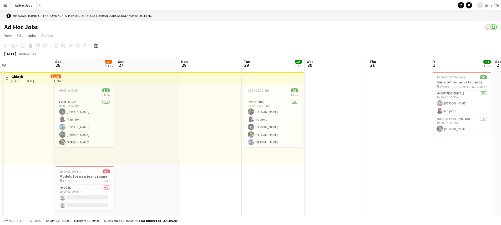
scroll to position [0, 136]
click at [260, 75] on app-top-bar at bounding box center [272, 78] width 62 height 12
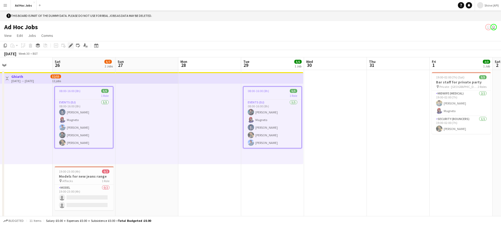
click at [72, 44] on icon at bounding box center [72, 43] width 1 height 1
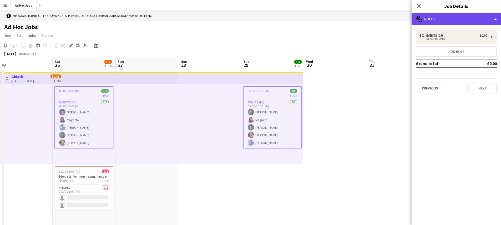
click at [457, 17] on div "multiple-users-add Roles" at bounding box center [455, 19] width 89 height 13
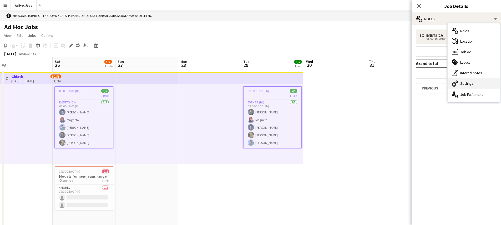
click at [470, 80] on div "cog-double-3 Settings" at bounding box center [473, 83] width 52 height 11
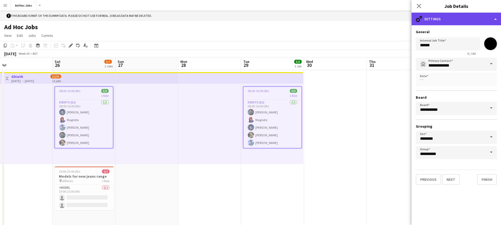
click at [448, 16] on div "cog-double-3 Settings" at bounding box center [455, 19] width 89 height 13
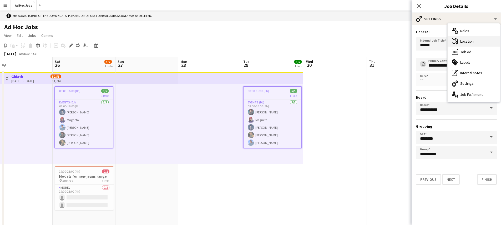
click at [453, 42] on icon "maps-pin-1" at bounding box center [455, 41] width 6 height 6
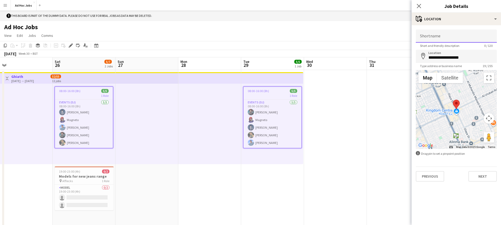
click at [444, 39] on input "Shortname" at bounding box center [456, 35] width 81 height 13
type input "******"
click at [482, 172] on button "Next" at bounding box center [482, 176] width 28 height 11
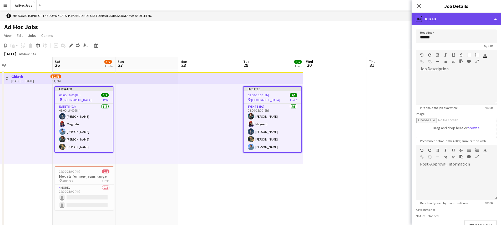
click at [448, 22] on div "ads-window Job Ad" at bounding box center [455, 19] width 89 height 13
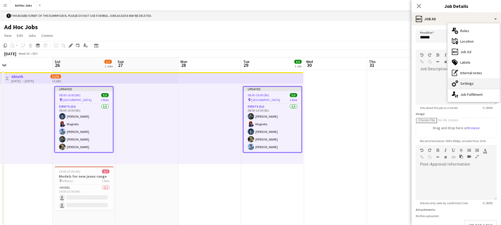
click at [466, 83] on div "cog-double-3 Settings" at bounding box center [473, 83] width 52 height 11
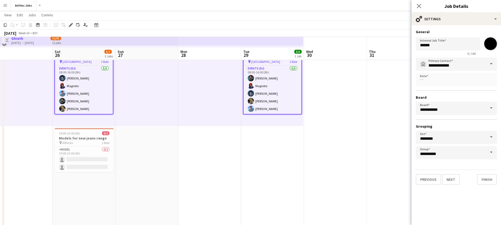
scroll to position [0, 0]
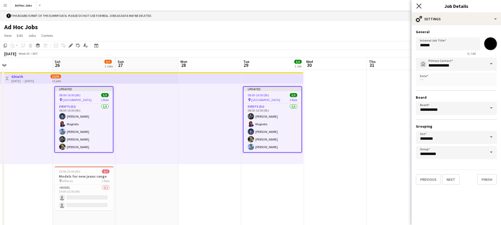
click at [420, 6] on icon "Close pop-in" at bounding box center [418, 5] width 5 height 5
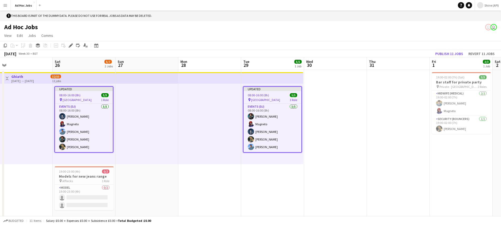
click at [271, 91] on app-job-card "Updated 08:00-16:00 (8h) 5/5 pin Riyadh 1 Role Events (DJ) 5/5 08:00-16:00 (8h)…" at bounding box center [272, 119] width 59 height 66
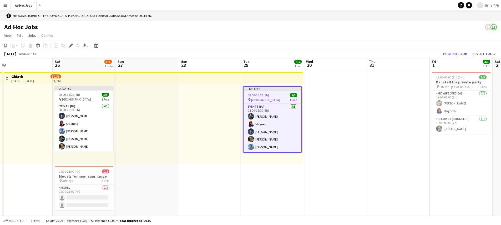
click at [271, 81] on app-top-bar at bounding box center [272, 78] width 62 height 12
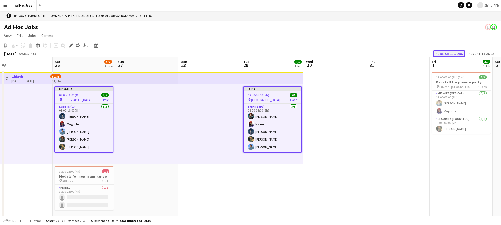
click at [447, 53] on button "Publish 11 jobs" at bounding box center [449, 53] width 32 height 7
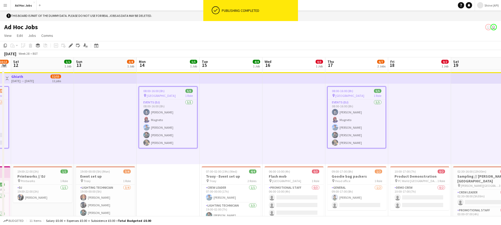
scroll to position [0, 144]
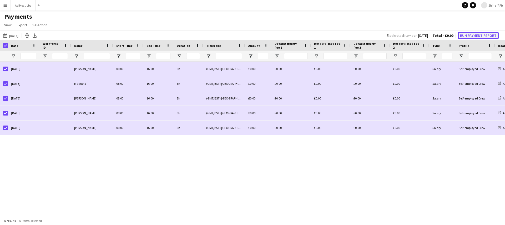
click at [478, 37] on button "Run Payment Report" at bounding box center [478, 35] width 41 height 7
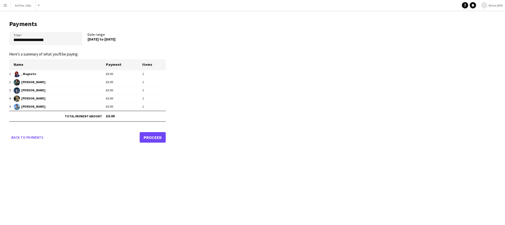
click at [153, 140] on link "Proceed" at bounding box center [153, 137] width 26 height 11
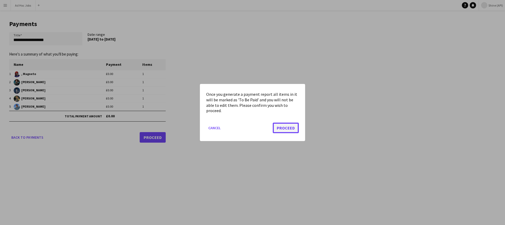
click at [288, 127] on button "Proceed" at bounding box center [286, 128] width 26 height 11
